Goal: Check status: Check status

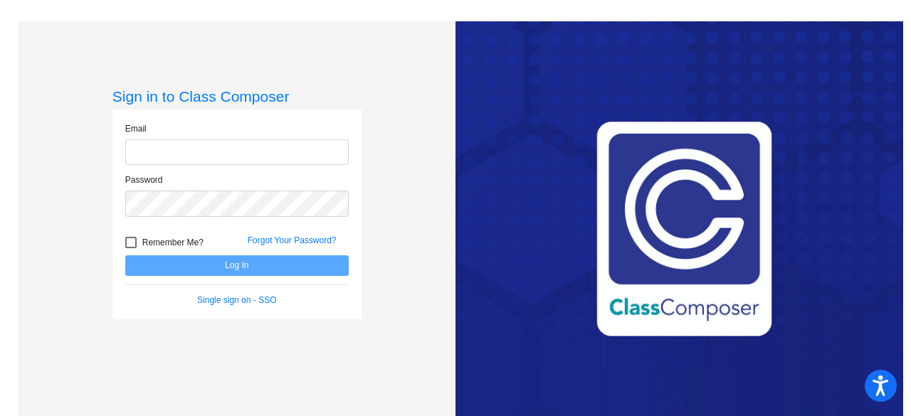
type input "[EMAIL_ADDRESS][DOMAIN_NAME]"
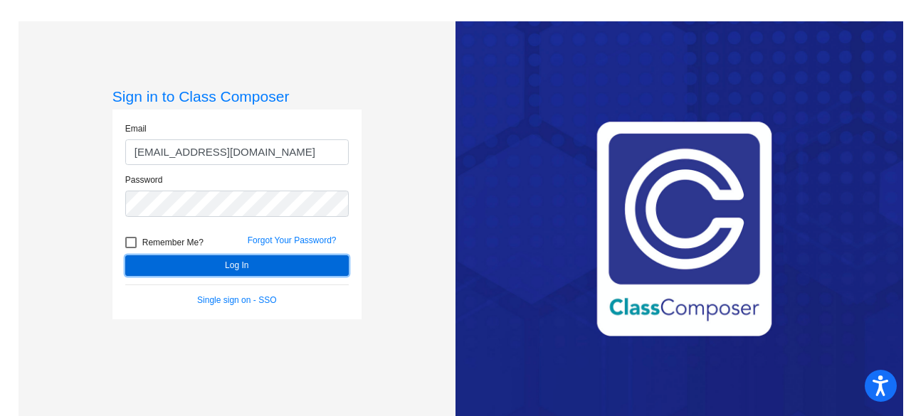
click at [183, 270] on button "Log In" at bounding box center [236, 265] width 223 height 21
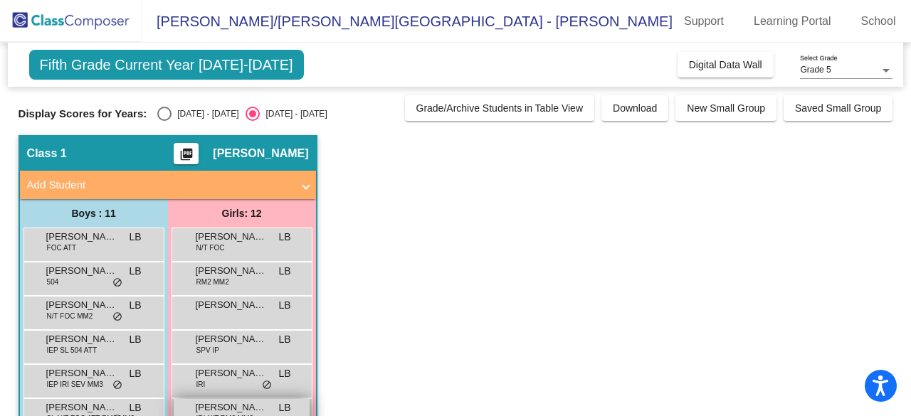
click at [202, 404] on span "[PERSON_NAME]" at bounding box center [231, 408] width 71 height 14
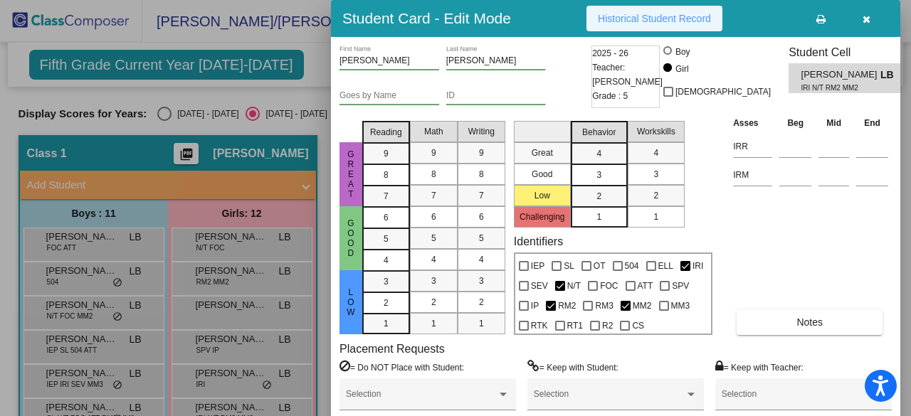
click at [632, 14] on span "Historical Student Record" at bounding box center [654, 18] width 113 height 11
click at [322, 67] on div at bounding box center [455, 208] width 911 height 416
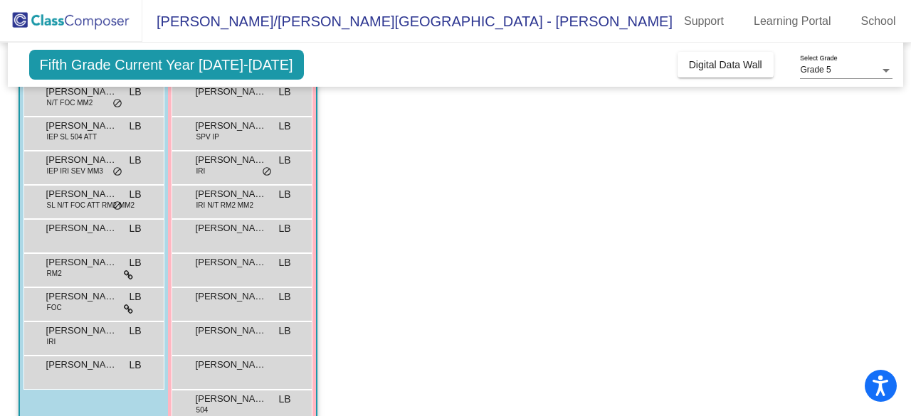
scroll to position [243, 0]
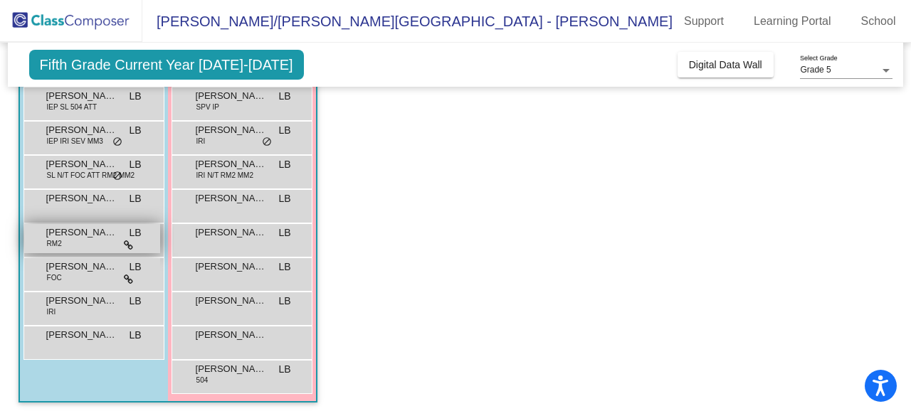
click at [141, 237] on div "[PERSON_NAME] RM2 LB lock do_not_disturb_alt" at bounding box center [92, 238] width 136 height 29
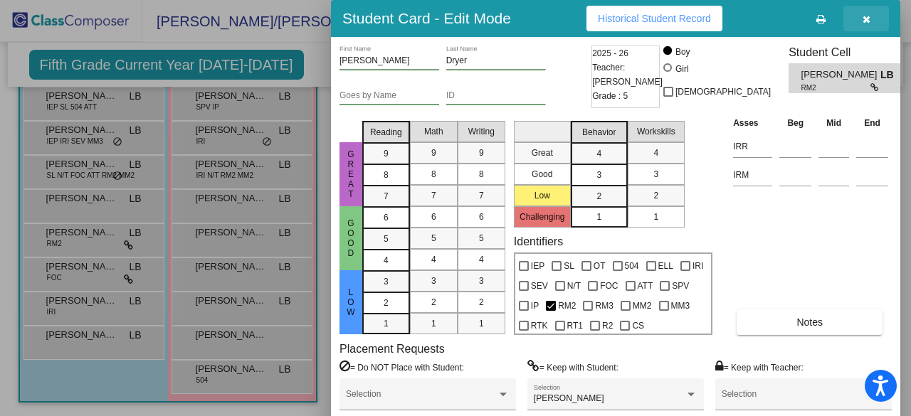
click at [865, 21] on icon "button" at bounding box center [867, 19] width 8 height 10
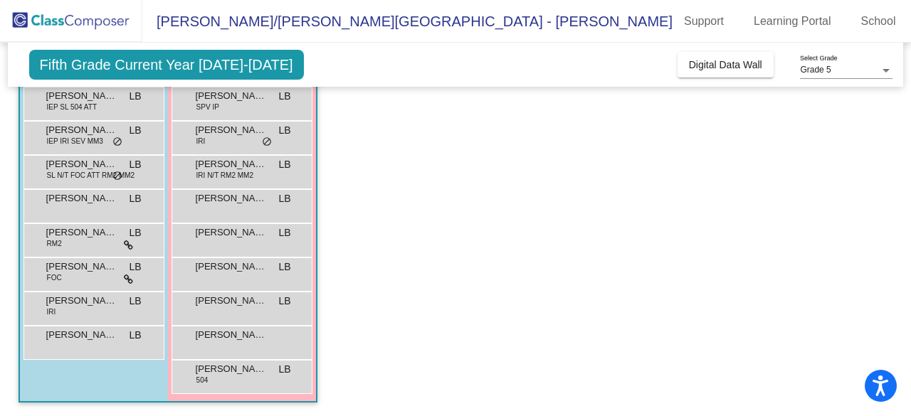
click at [700, 176] on app-classroom "Class 1 picture_as_pdf [PERSON_NAME] Add Student First Name Last Name Student I…" at bounding box center [456, 154] width 875 height 525
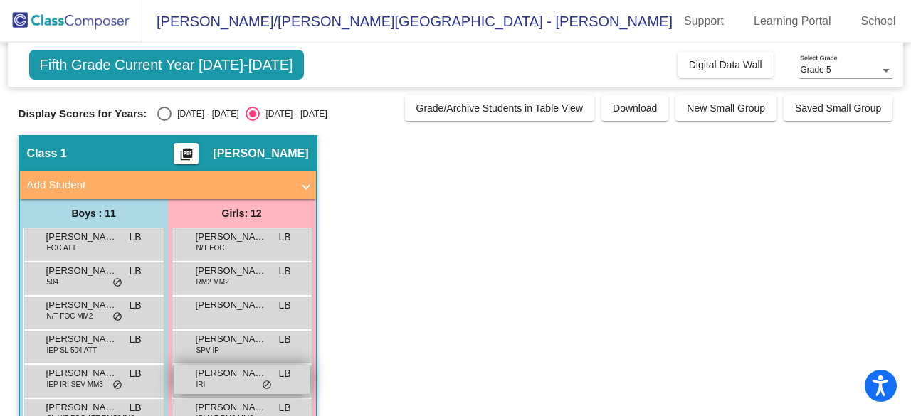
scroll to position [142, 0]
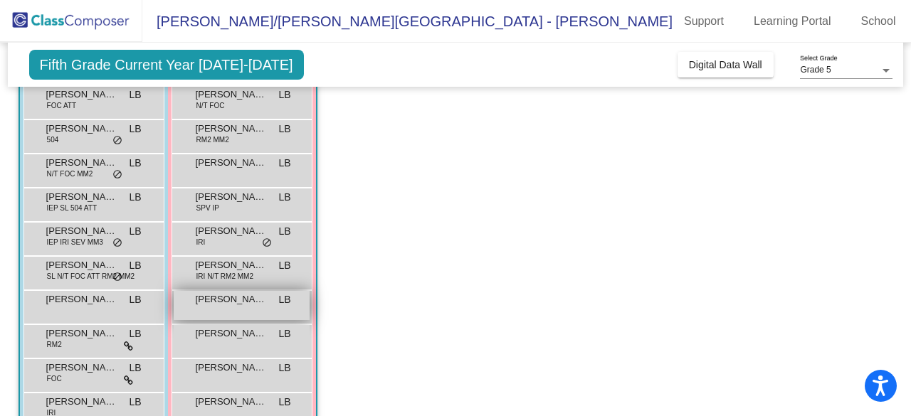
click at [211, 307] on div "[PERSON_NAME] LB lock do_not_disturb_alt" at bounding box center [242, 305] width 136 height 29
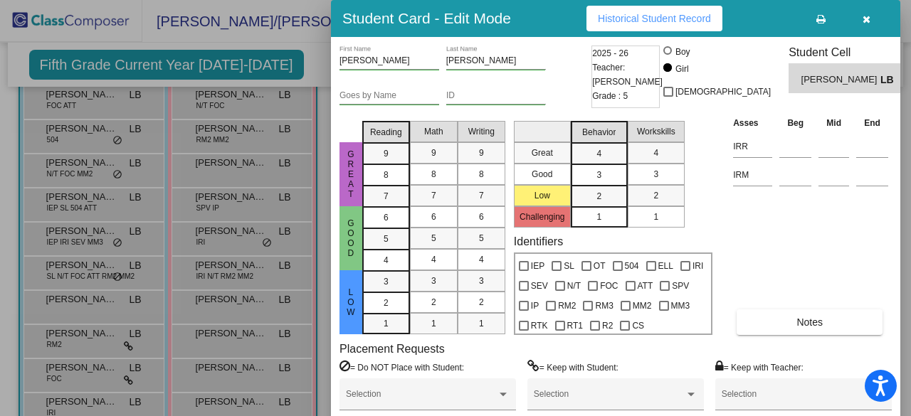
click at [650, 9] on button "Historical Student Record" at bounding box center [654, 19] width 136 height 26
click at [297, 70] on div at bounding box center [455, 208] width 911 height 416
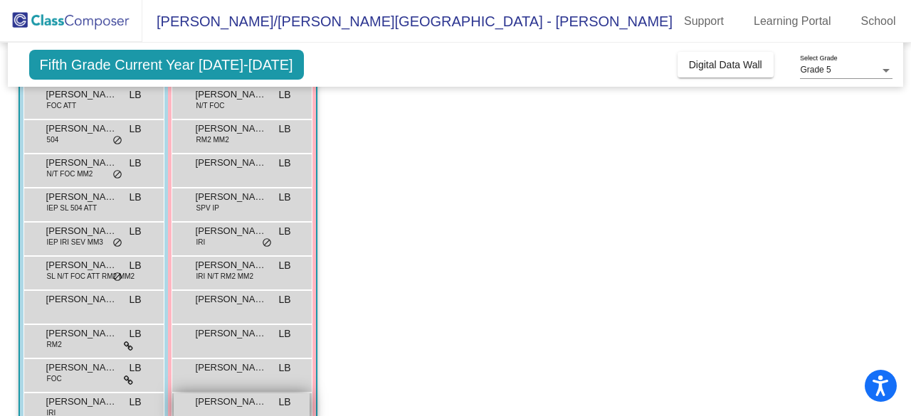
click at [229, 402] on span "[PERSON_NAME]" at bounding box center [231, 402] width 71 height 14
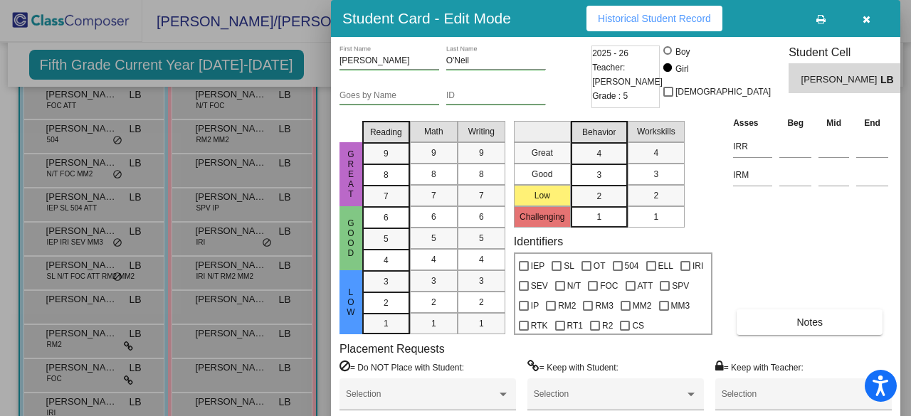
click at [651, 24] on button "Historical Student Record" at bounding box center [654, 19] width 136 height 26
click at [309, 51] on div at bounding box center [455, 208] width 911 height 416
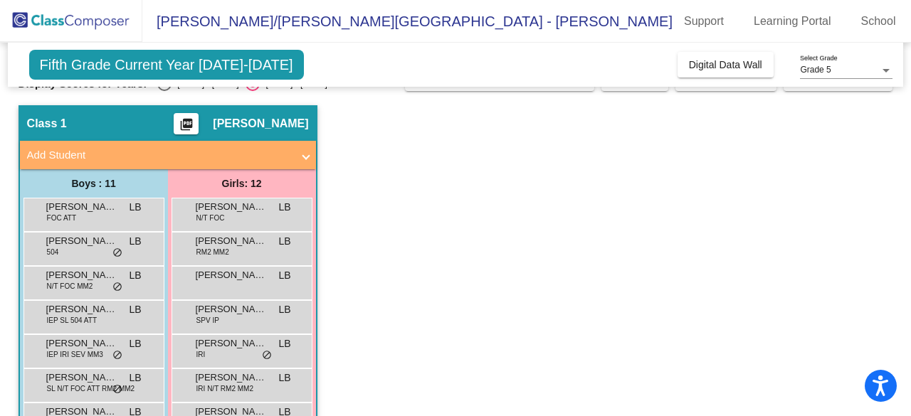
scroll to position [243, 0]
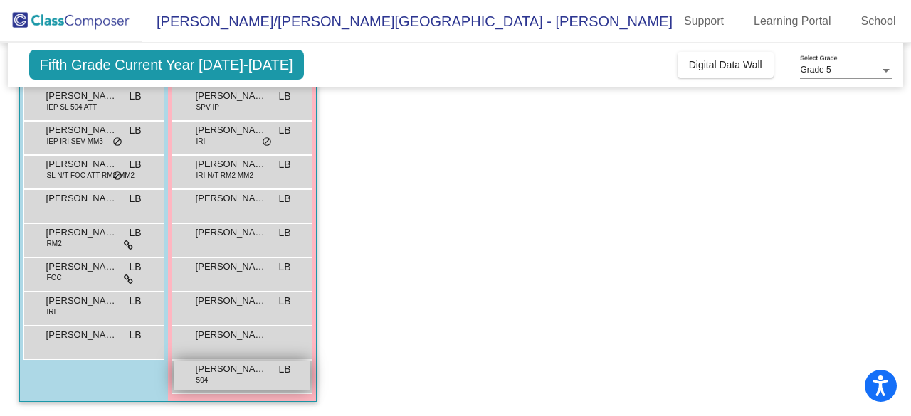
click at [237, 383] on div "[PERSON_NAME] 504 LB lock do_not_disturb_alt" at bounding box center [242, 375] width 136 height 29
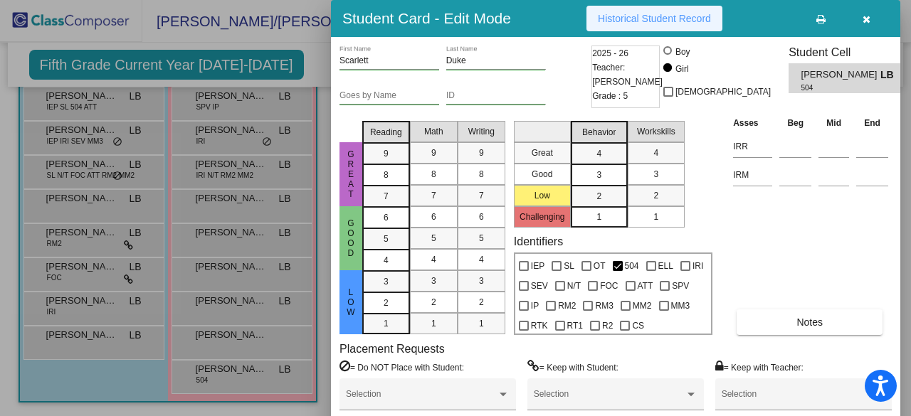
click at [591, 28] on button "Historical Student Record" at bounding box center [654, 19] width 136 height 26
drag, startPoint x: 311, startPoint y: 39, endPoint x: 306, endPoint y: 33, distance: 7.6
click at [310, 38] on div at bounding box center [455, 208] width 911 height 416
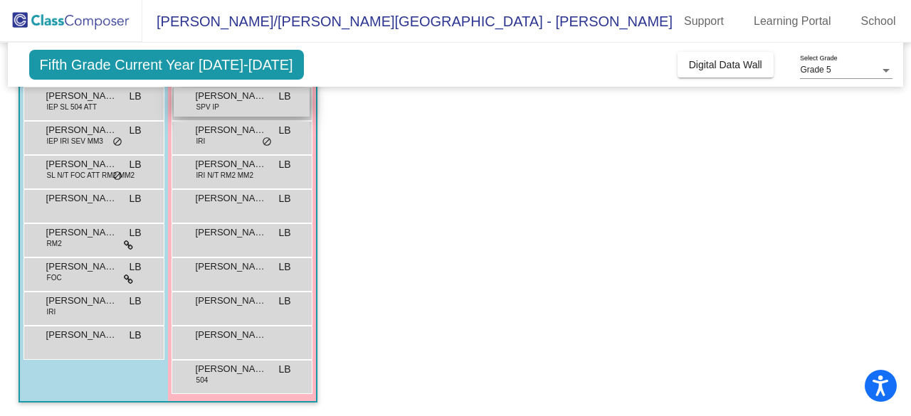
click at [254, 100] on span "[PERSON_NAME]" at bounding box center [231, 96] width 71 height 14
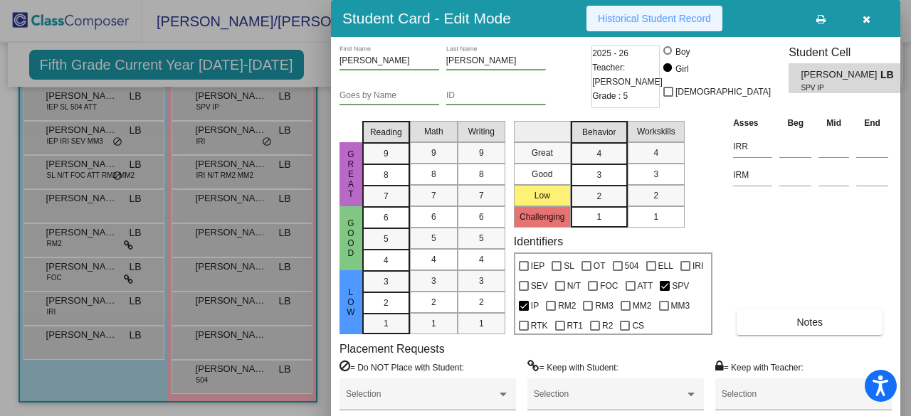
click at [641, 26] on button "Historical Student Record" at bounding box center [654, 19] width 136 height 26
click at [295, 78] on div at bounding box center [455, 208] width 911 height 416
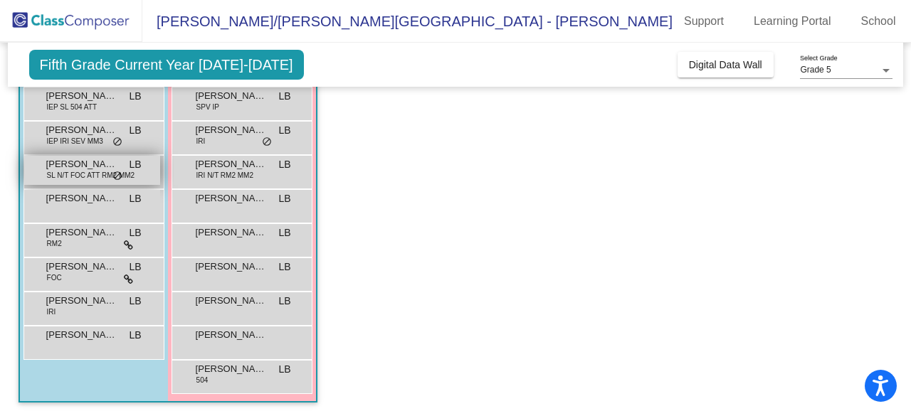
click at [69, 180] on div "Hunter [PERSON_NAME] N/T FOC ATT RM2 MM2 LB lock do_not_disturb_alt" at bounding box center [92, 170] width 136 height 29
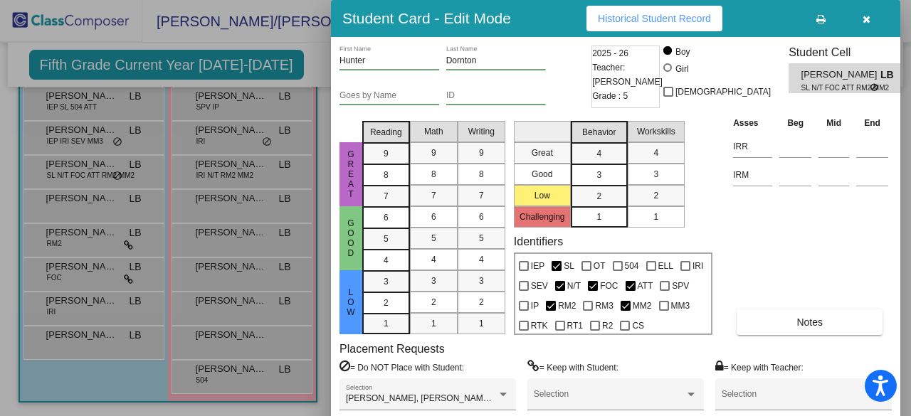
click at [139, 191] on div at bounding box center [455, 208] width 911 height 416
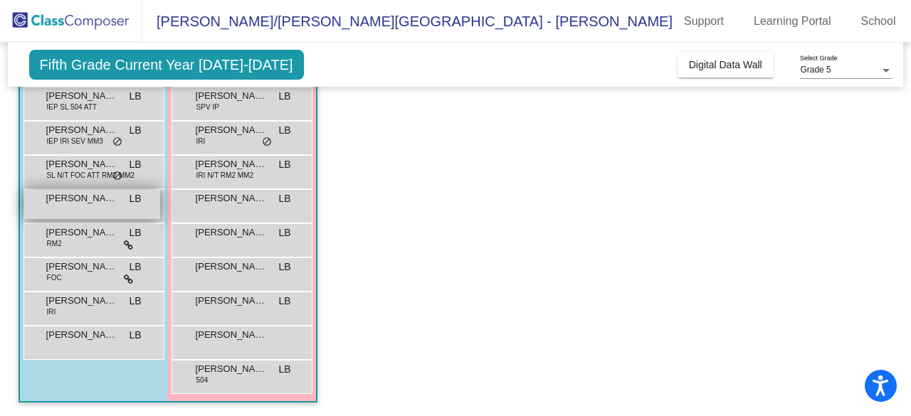
click at [107, 206] on div "[PERSON_NAME] lock do_not_disturb_alt" at bounding box center [92, 204] width 136 height 29
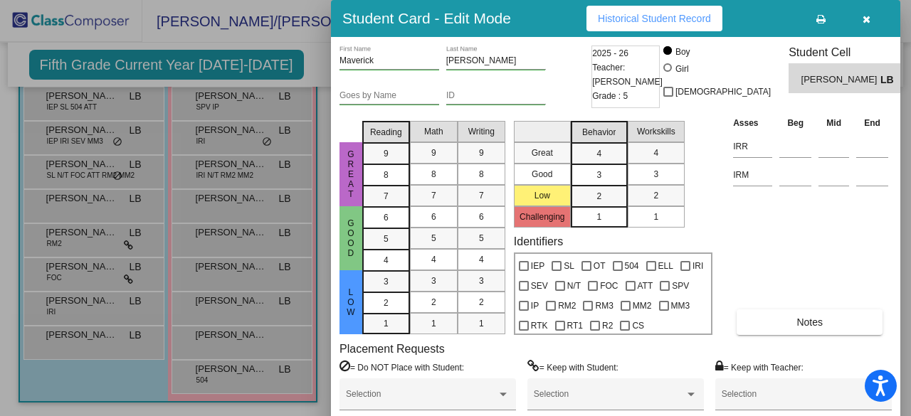
click at [598, 21] on span "Historical Student Record" at bounding box center [654, 18] width 113 height 11
click at [37, 376] on div at bounding box center [455, 208] width 911 height 416
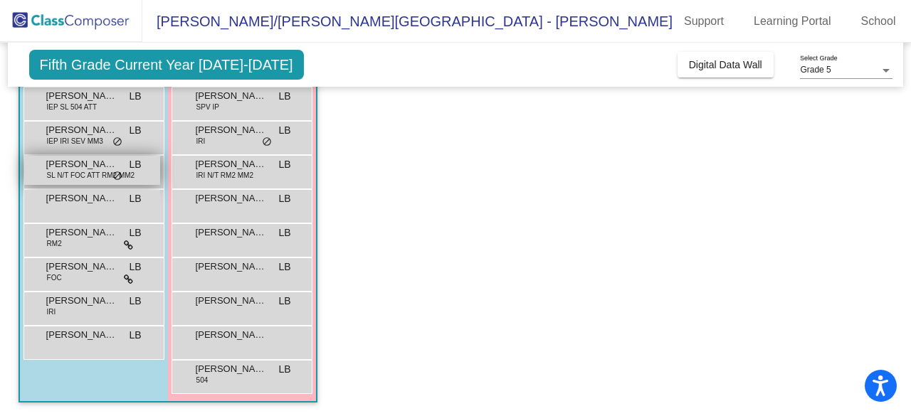
click at [37, 164] on div "Hunter [PERSON_NAME] N/T FOC ATT RM2 MM2 LB lock do_not_disturb_alt" at bounding box center [92, 170] width 136 height 29
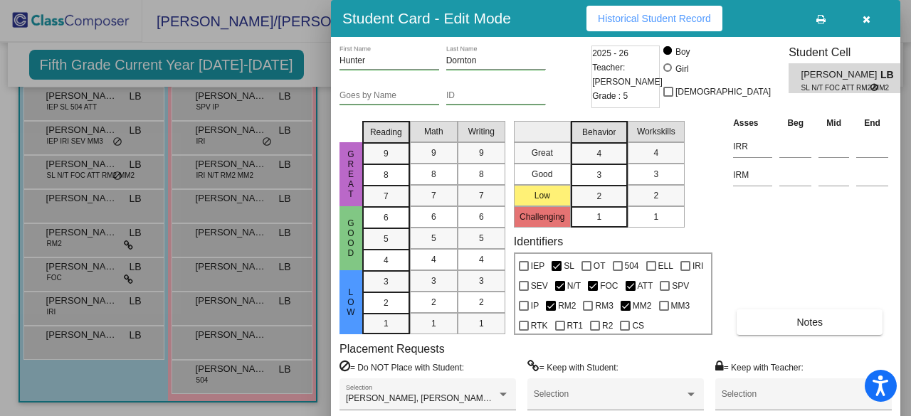
click at [609, 15] on span "Historical Student Record" at bounding box center [654, 18] width 113 height 11
click at [302, 60] on div at bounding box center [455, 208] width 911 height 416
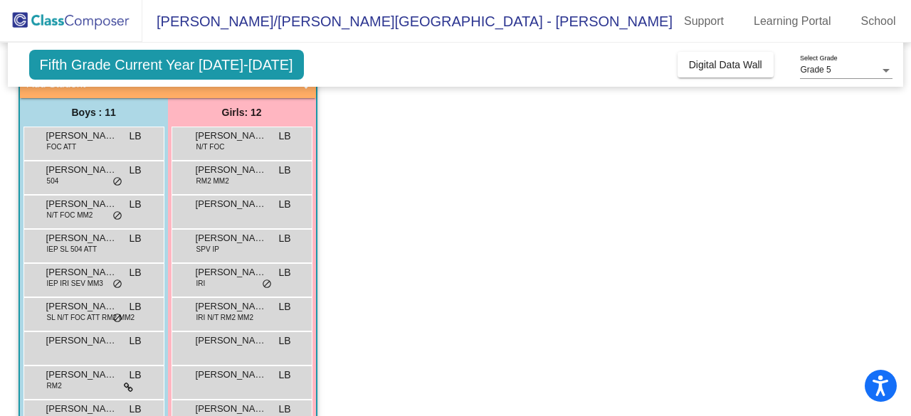
scroll to position [172, 0]
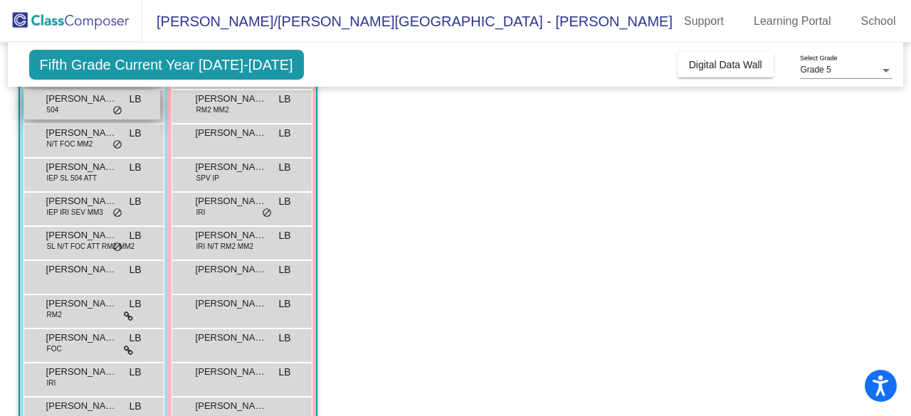
click at [63, 106] on div "[PERSON_NAME] 504 LB lock do_not_disturb_alt" at bounding box center [92, 104] width 136 height 29
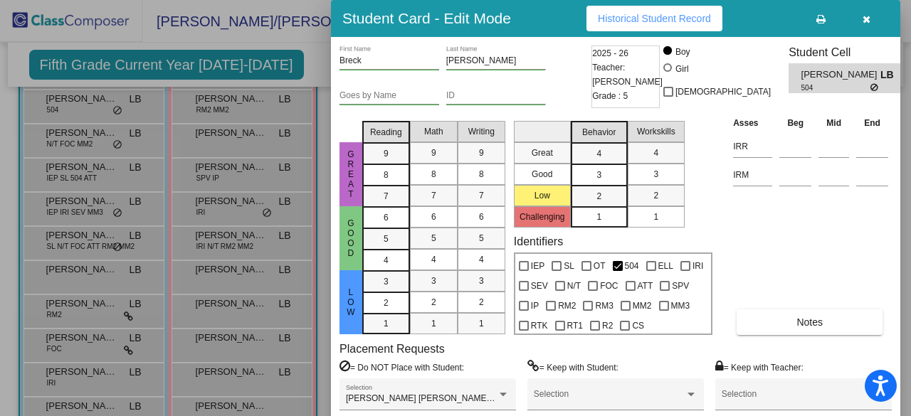
click at [599, 24] on button "Historical Student Record" at bounding box center [654, 19] width 136 height 26
click at [319, 66] on div at bounding box center [455, 208] width 911 height 416
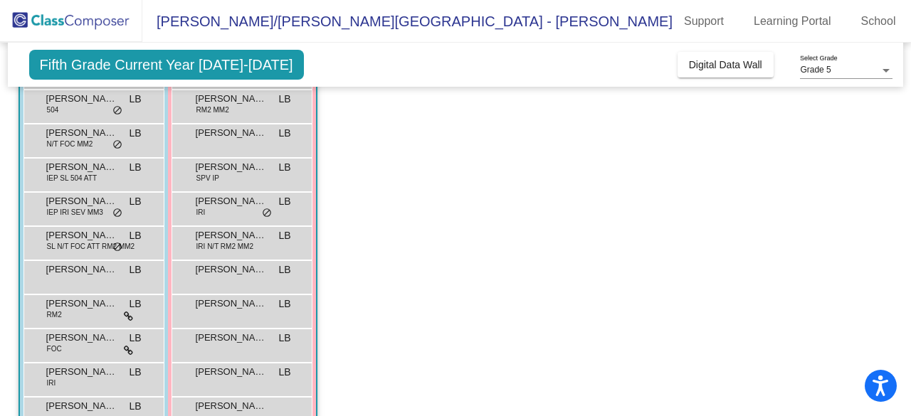
scroll to position [101, 0]
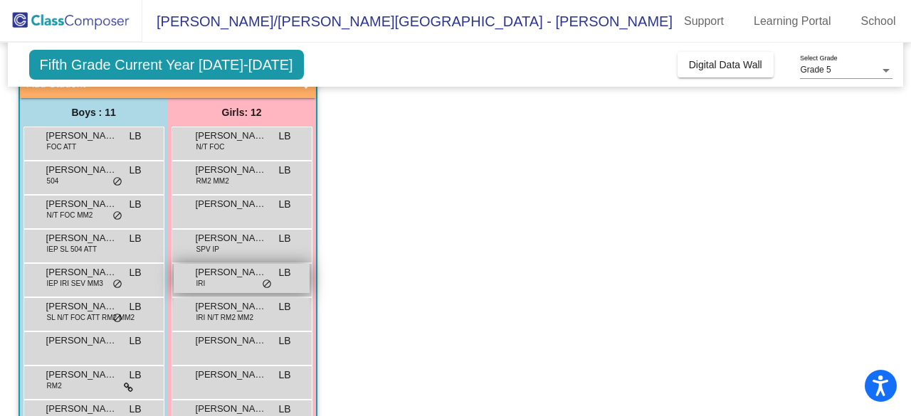
click at [206, 283] on div "[PERSON_NAME] IRI LB lock do_not_disturb_alt" at bounding box center [242, 278] width 136 height 29
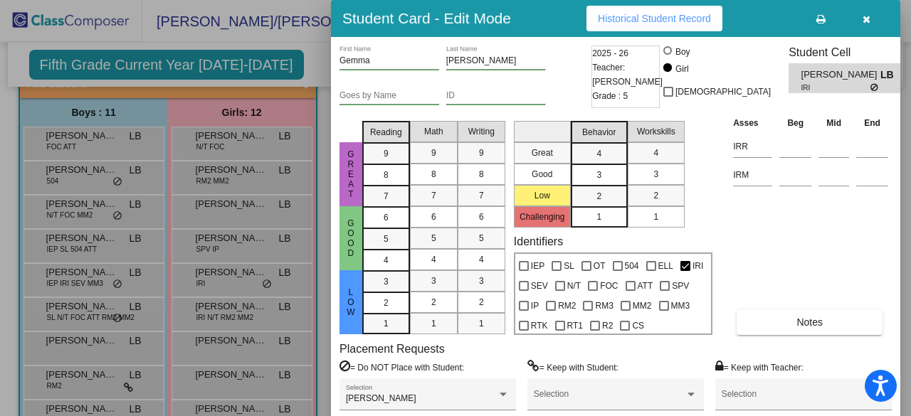
click at [604, 29] on button "Historical Student Record" at bounding box center [654, 19] width 136 height 26
click at [310, 51] on div at bounding box center [455, 208] width 911 height 416
